Goal: Transaction & Acquisition: Purchase product/service

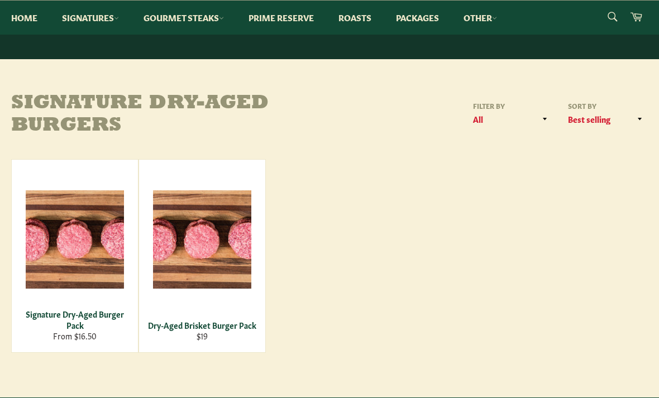
scroll to position [73, 0]
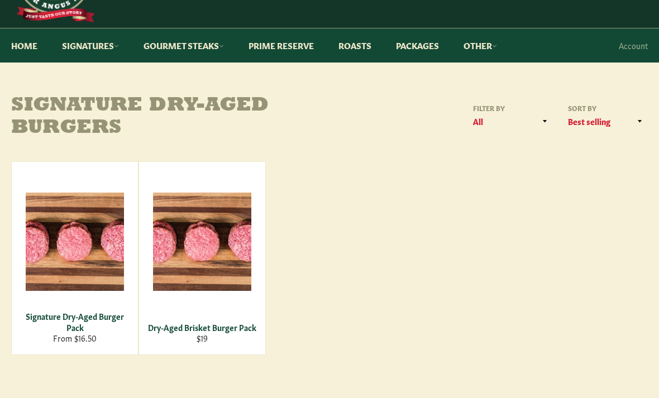
click at [99, 312] on div "Signature Dry-Aged Burger Pack" at bounding box center [75, 322] width 112 height 22
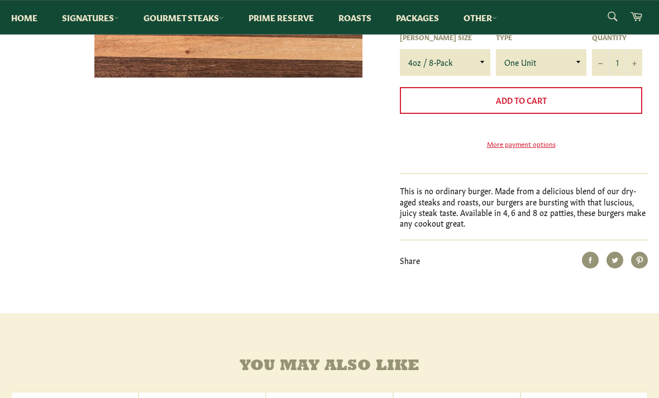
scroll to position [364, 0]
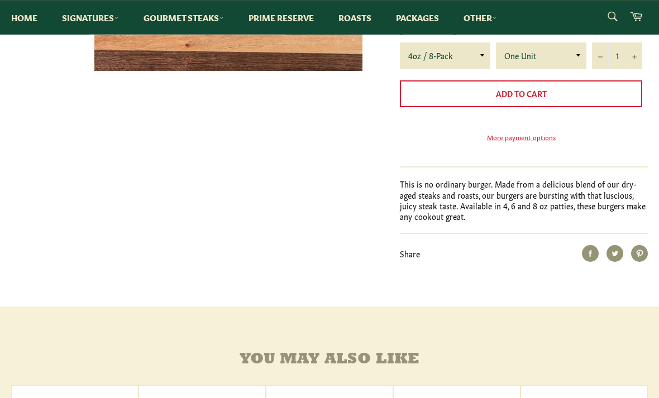
click at [631, 195] on p "This is no ordinary burger. Made from a delicious blend of our dry-aged steaks …" at bounding box center [524, 200] width 248 height 43
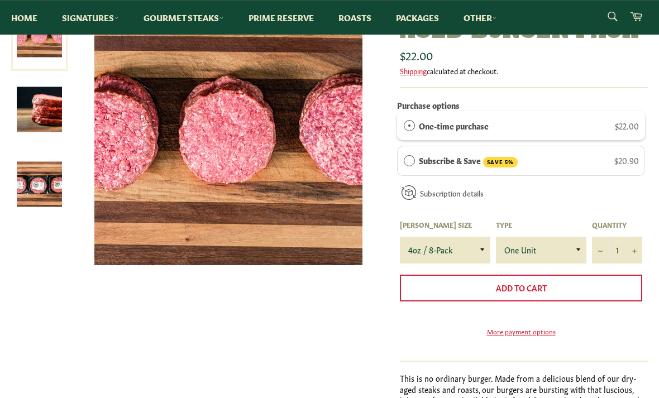
scroll to position [213, 0]
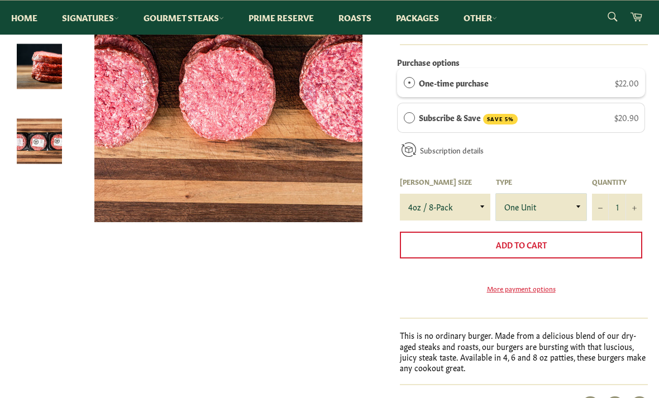
click at [570, 207] on select "One Unit" at bounding box center [541, 207] width 90 height 27
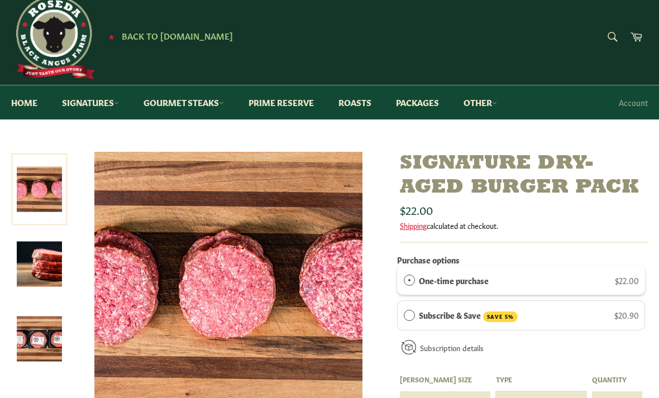
scroll to position [0, 0]
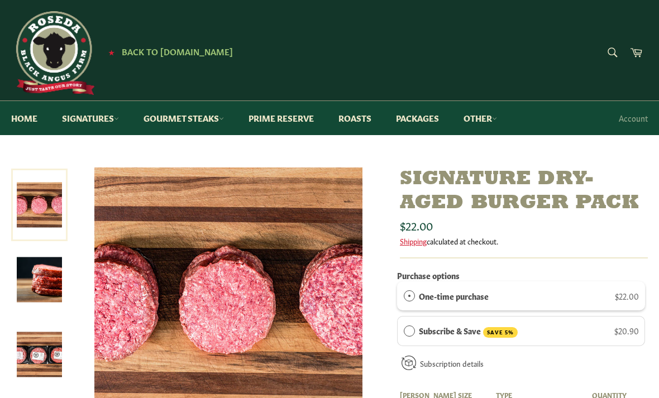
click at [46, 356] on img at bounding box center [39, 354] width 45 height 45
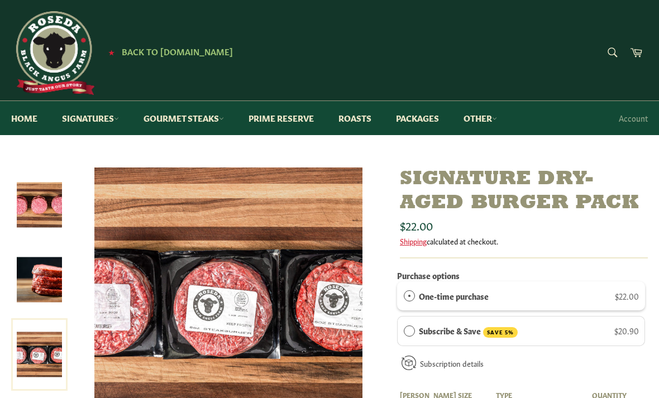
click at [114, 118] on link "Signatures" at bounding box center [90, 118] width 79 height 34
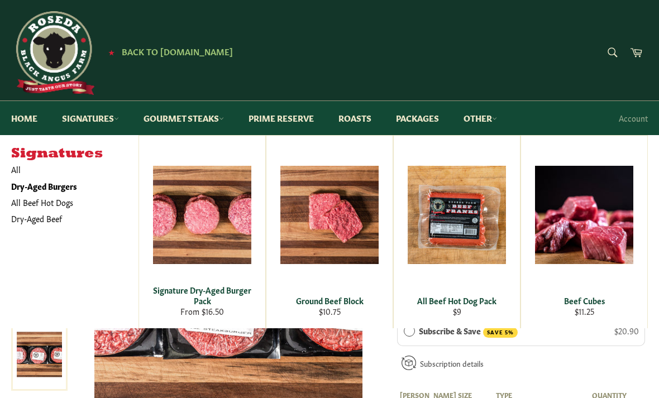
click at [17, 167] on link "All" at bounding box center [72, 169] width 133 height 16
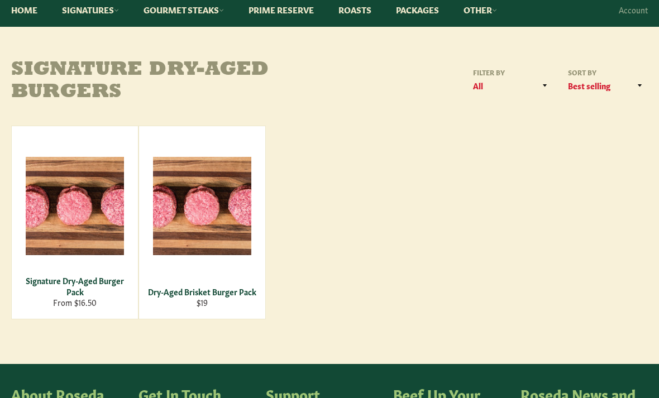
click at [234, 228] on div "View" at bounding box center [202, 222] width 126 height 193
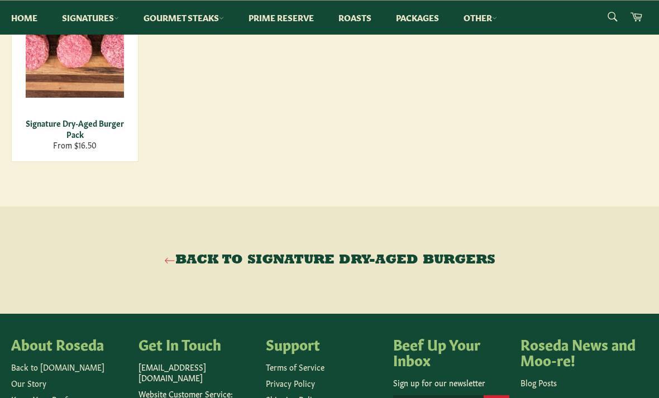
scroll to position [817, 0]
